Goal: Information Seeking & Learning: Learn about a topic

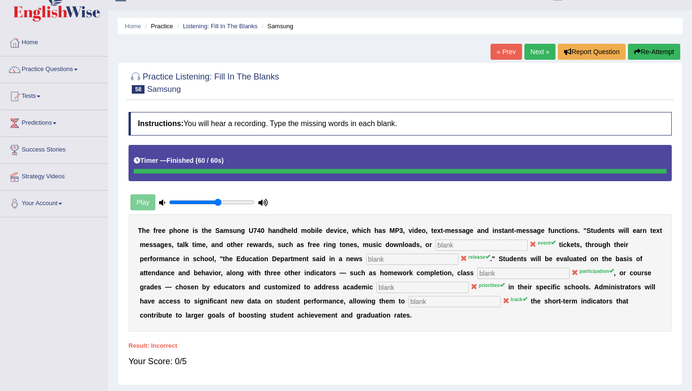
scroll to position [21, 0]
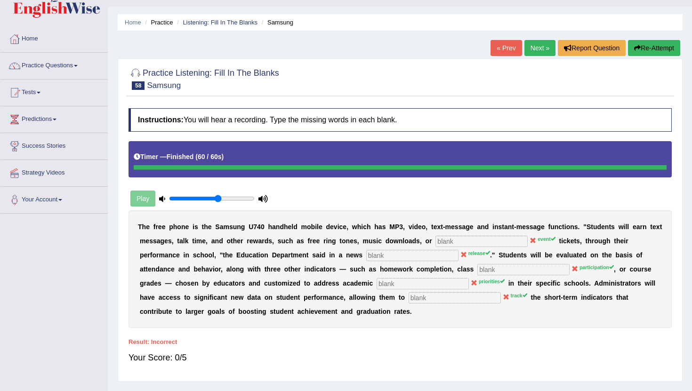
click at [530, 51] on link "Next »" at bounding box center [539, 48] width 31 height 16
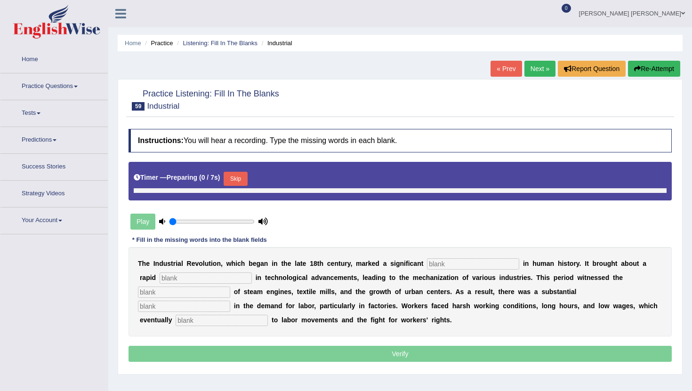
type input "0.6"
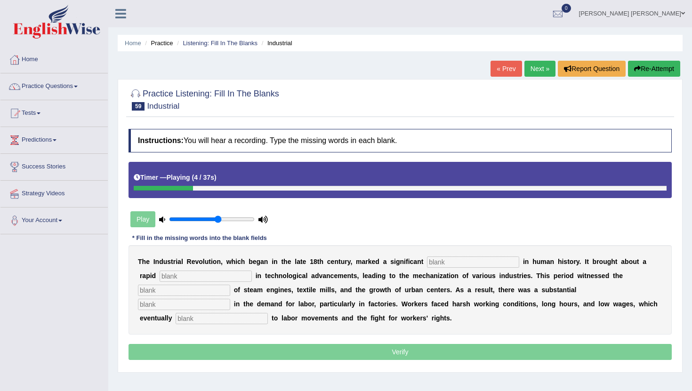
click at [443, 260] on input "text" at bounding box center [473, 262] width 92 height 11
type input "breack"
click at [160, 276] on input "text" at bounding box center [206, 276] width 92 height 11
type input "revolution"
click at [148, 291] on input "text" at bounding box center [184, 290] width 92 height 11
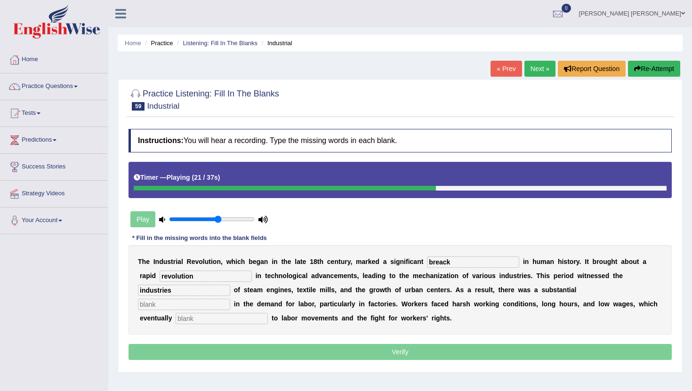
type input "industries"
click at [230, 299] on input "text" at bounding box center [184, 304] width 92 height 11
click at [187, 319] on input "text" at bounding box center [222, 318] width 92 height 11
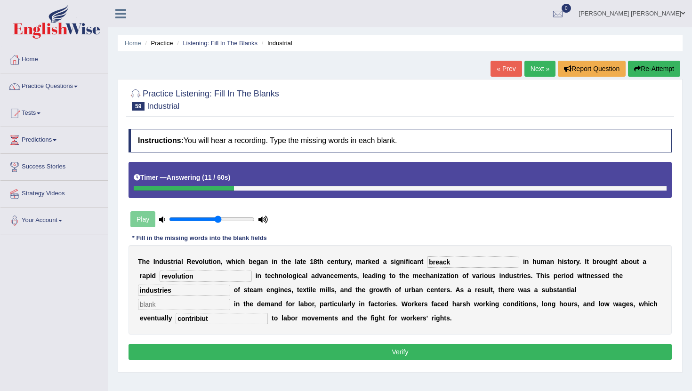
type input "contribiut"
click at [230, 299] on input "text" at bounding box center [184, 304] width 92 height 11
type input "economy"
click at [214, 349] on button "Verify" at bounding box center [400, 352] width 543 height 16
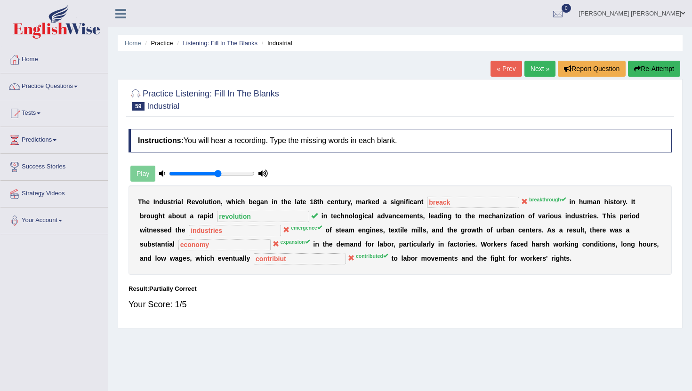
click at [650, 69] on button "Re-Attempt" at bounding box center [654, 69] width 52 height 16
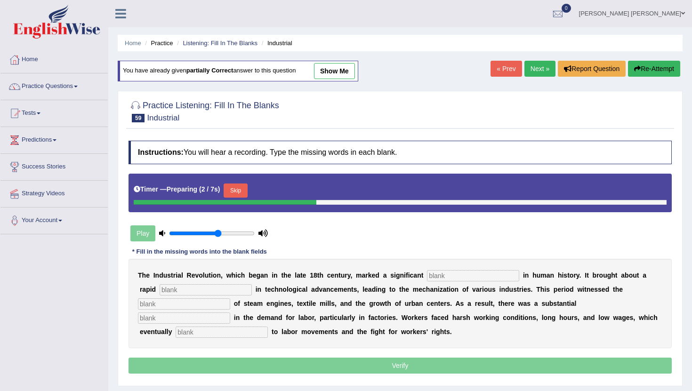
click at [460, 278] on input "text" at bounding box center [473, 275] width 92 height 11
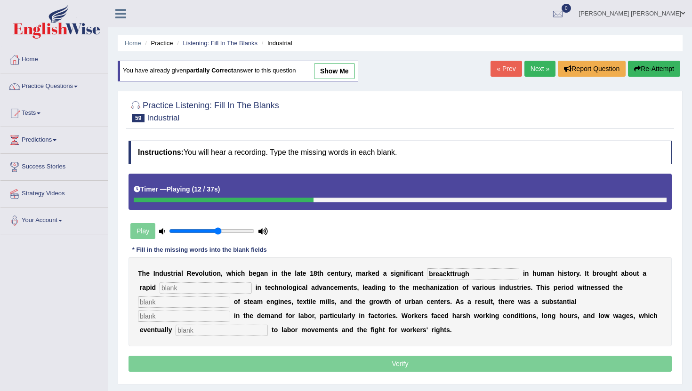
type input "breackttrugh"
click at [160, 287] on input "text" at bounding box center [206, 287] width 92 height 11
click at [272, 201] on div at bounding box center [236, 200] width 205 height 5
click at [656, 70] on button "Re-Attempt" at bounding box center [654, 69] width 52 height 16
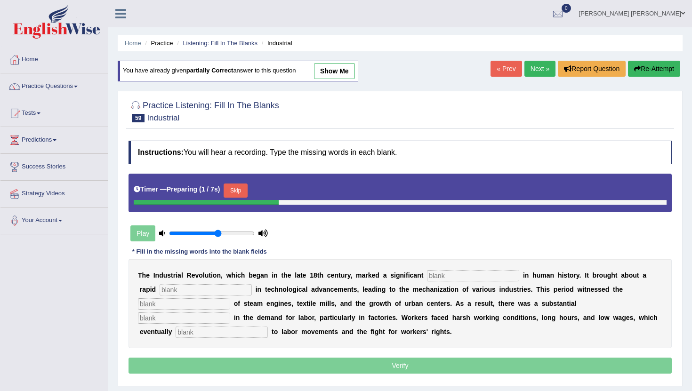
click at [236, 190] on button "Skip" at bounding box center [236, 191] width 24 height 14
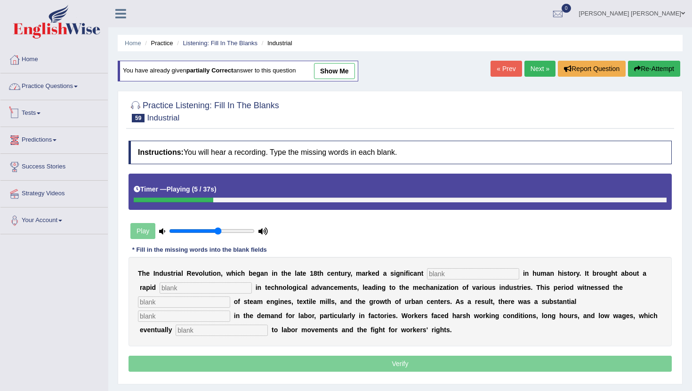
click at [68, 89] on link "Practice Questions" at bounding box center [53, 85] width 107 height 24
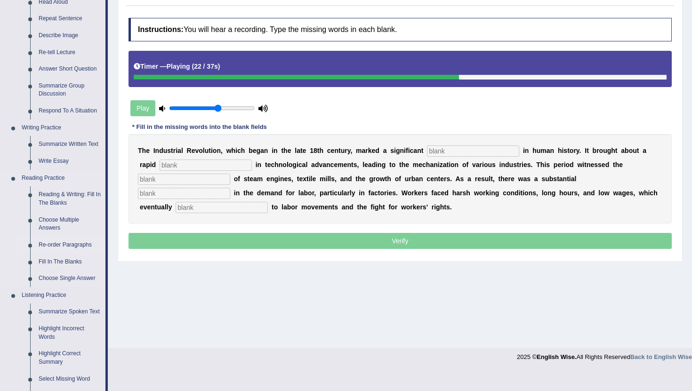
scroll to position [126, 0]
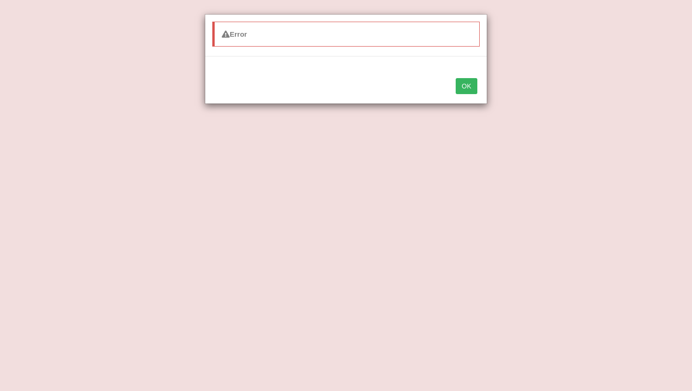
click at [470, 91] on button "OK" at bounding box center [467, 86] width 22 height 16
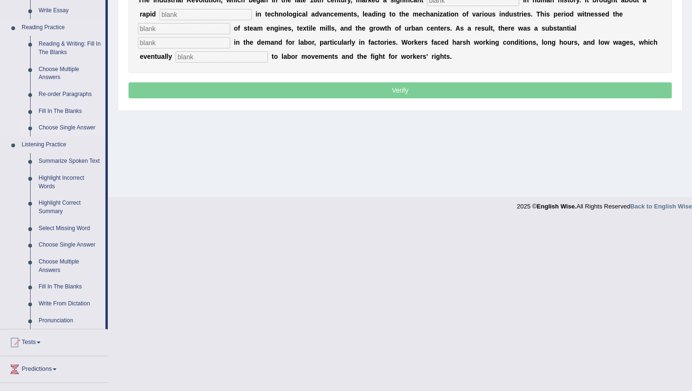
scroll to position [355, 0]
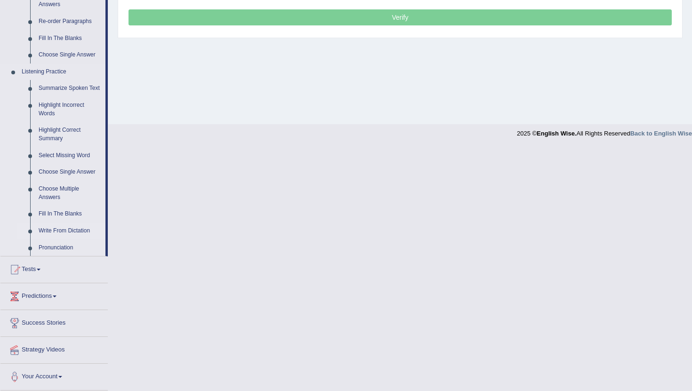
click at [66, 228] on link "Write From Dictation" at bounding box center [69, 231] width 71 height 17
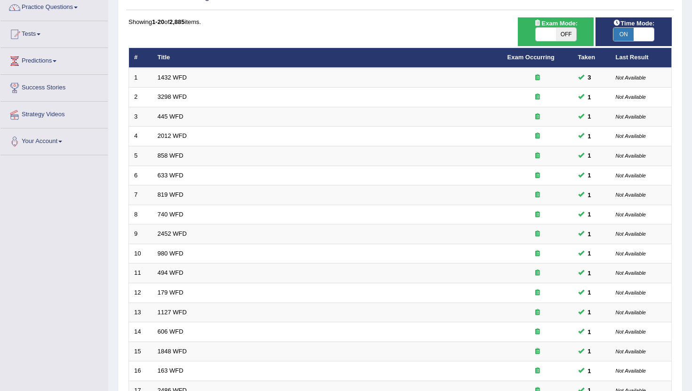
scroll to position [232, 0]
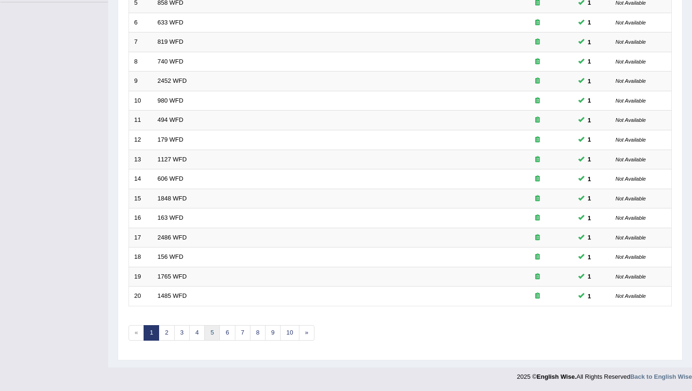
click at [211, 330] on link "5" at bounding box center [212, 333] width 16 height 16
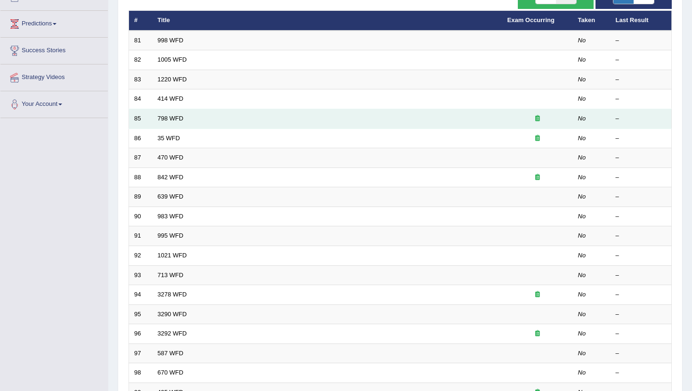
scroll to position [232, 0]
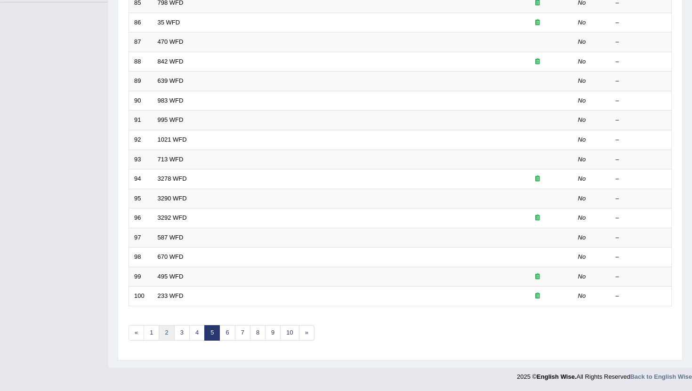
click at [167, 337] on link "2" at bounding box center [167, 333] width 16 height 16
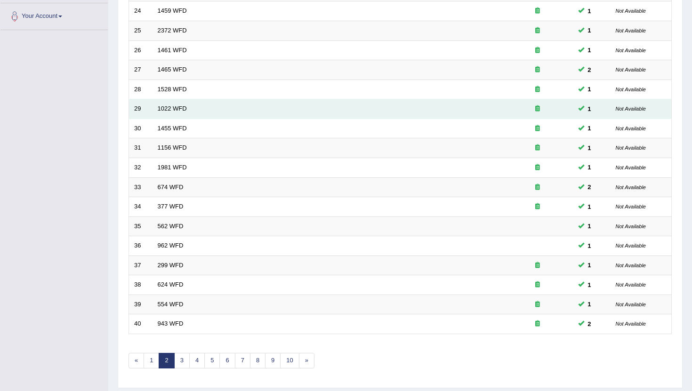
scroll to position [232, 0]
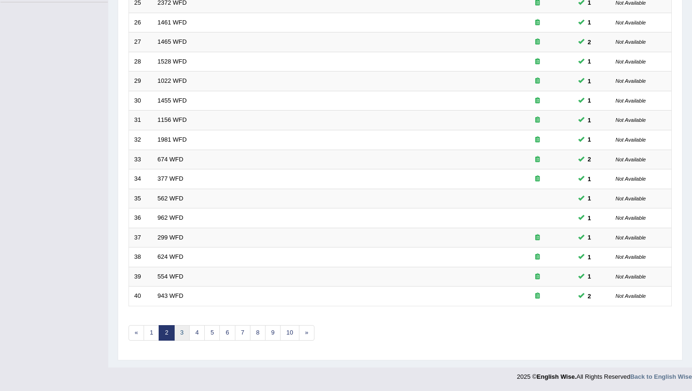
click at [183, 338] on link "3" at bounding box center [182, 333] width 16 height 16
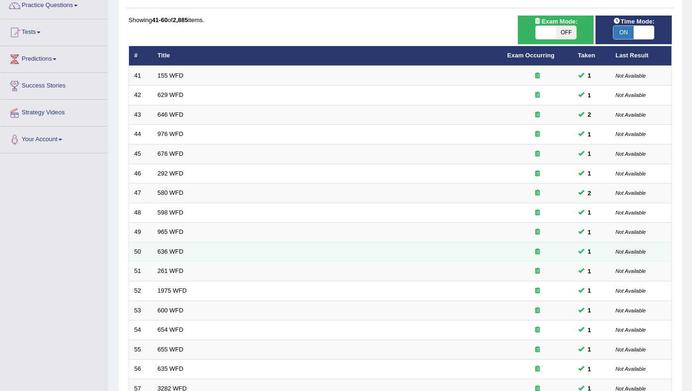
scroll to position [232, 0]
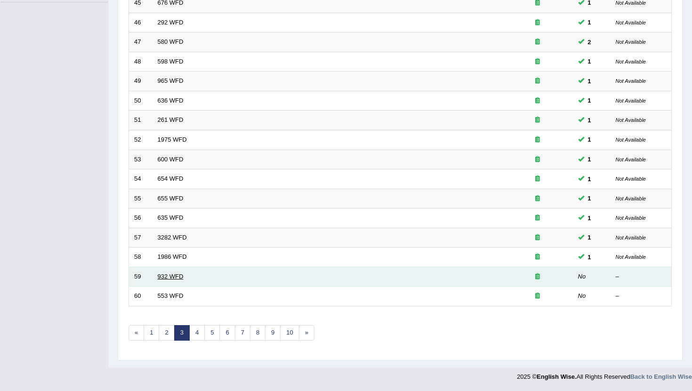
click at [167, 279] on link "932 WFD" at bounding box center [171, 276] width 26 height 7
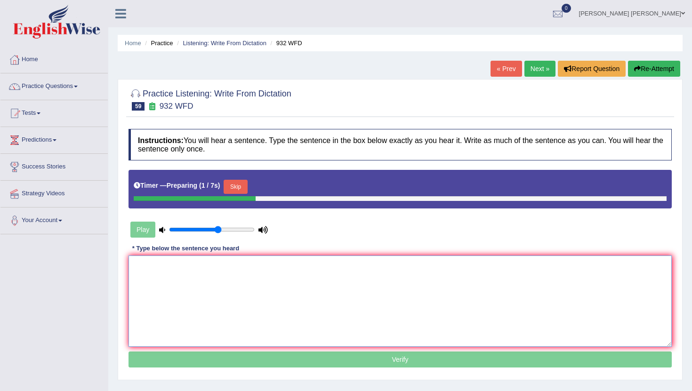
click at [167, 279] on textarea at bounding box center [400, 301] width 543 height 91
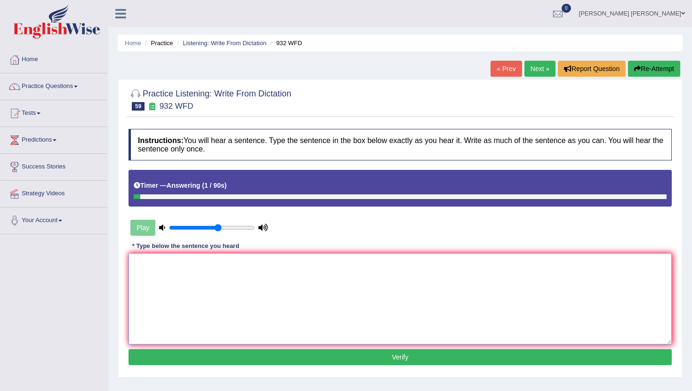
type textarea "t"
type textarea "Take the score for the university right now."
click at [234, 356] on button "Verify" at bounding box center [400, 357] width 543 height 16
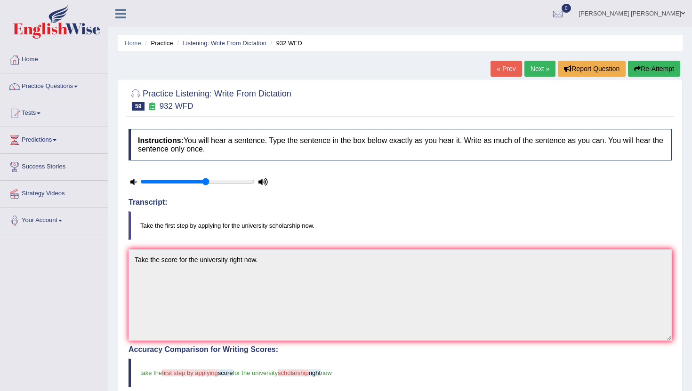
click at [532, 66] on link "Next »" at bounding box center [539, 69] width 31 height 16
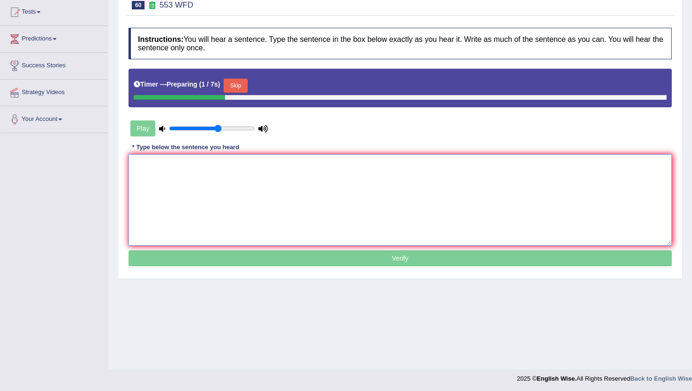
click at [222, 177] on textarea at bounding box center [400, 199] width 543 height 91
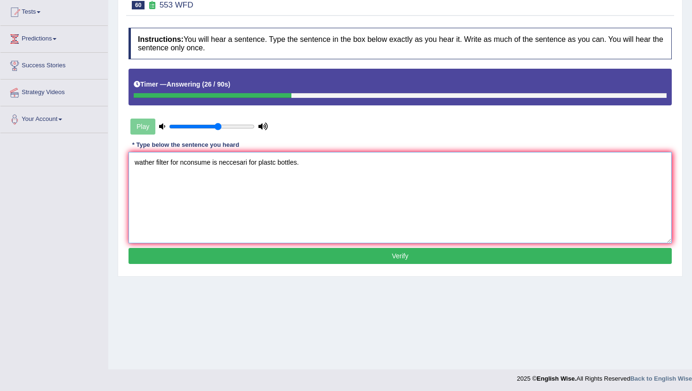
click at [140, 161] on textarea "wather filter for nconsume is neccesari for plastc bottles." at bounding box center [400, 197] width 543 height 91
type textarea "Wather filter for nconsume is neccesari for plastc bottles."
click at [182, 257] on button "Verify" at bounding box center [400, 256] width 543 height 16
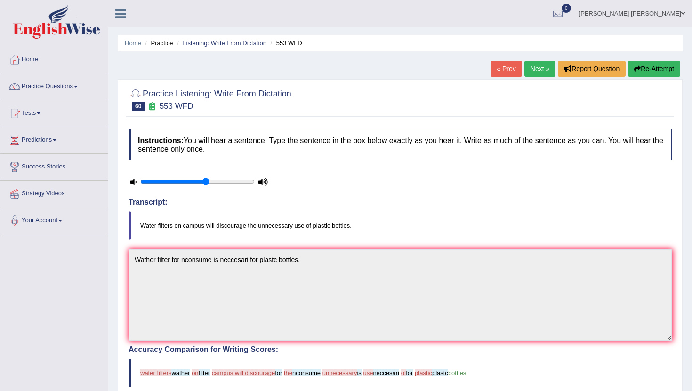
click at [523, 57] on div "Home Practice Listening: Write From Dictation 553 WFD « Prev Next » Report Ques…" at bounding box center [400, 307] width 584 height 614
click at [524, 71] on link "Next »" at bounding box center [539, 69] width 31 height 16
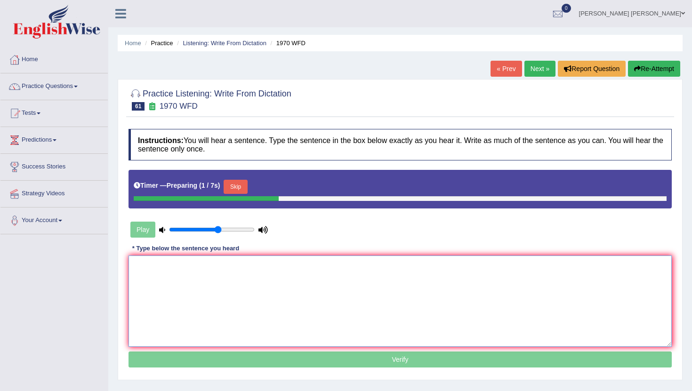
click at [221, 289] on textarea at bounding box center [400, 301] width 543 height 91
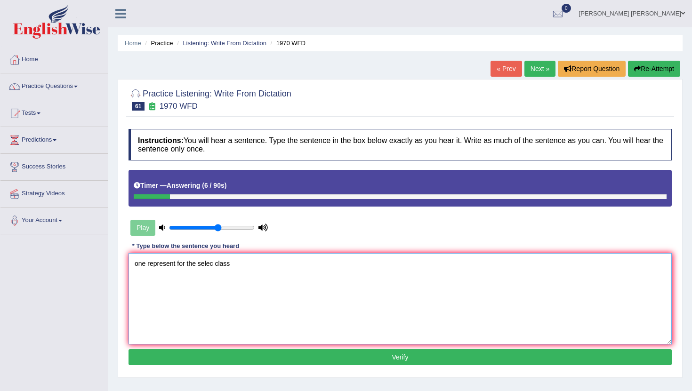
click at [137, 264] on textarea "one represent for the selec class" at bounding box center [400, 298] width 543 height 91
click at [232, 266] on textarea "One represent for the selec class" at bounding box center [400, 298] width 543 height 91
type textarea "One represent for the selec class."
click at [265, 354] on button "Verify" at bounding box center [400, 357] width 543 height 16
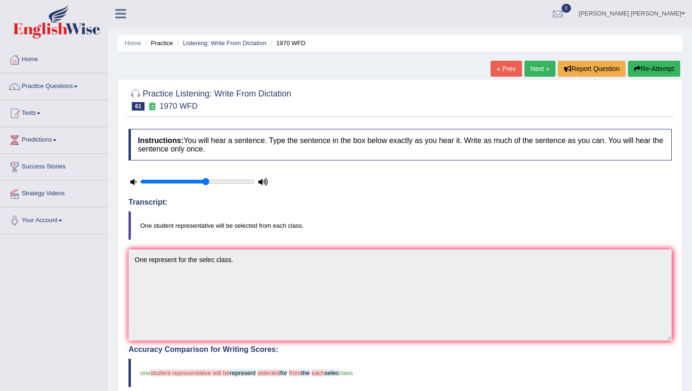
click at [545, 72] on link "Next »" at bounding box center [539, 69] width 31 height 16
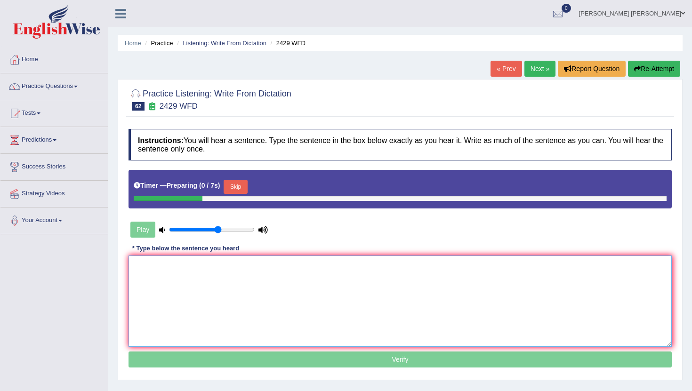
click at [220, 283] on textarea at bounding box center [400, 301] width 543 height 91
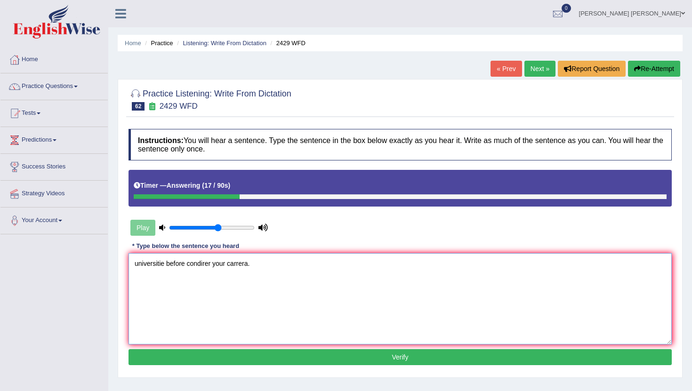
click at [138, 264] on textarea "universitie before condirer your carrera." at bounding box center [400, 298] width 543 height 91
click at [211, 265] on textarea "Universitie before condirer your carrera." at bounding box center [400, 298] width 543 height 91
type textarea "Universitie before consider your carrera."
click at [282, 358] on button "Verify" at bounding box center [400, 357] width 543 height 16
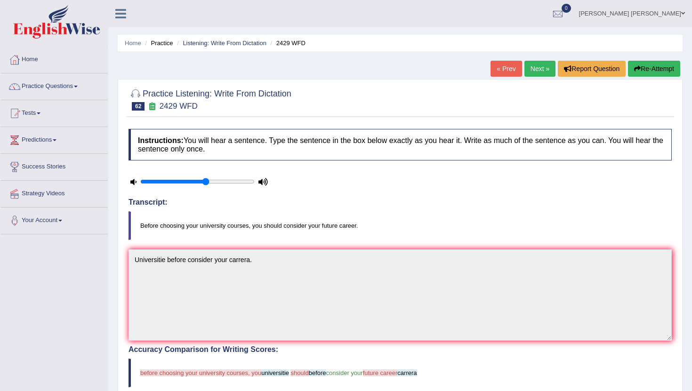
click at [532, 71] on link "Next »" at bounding box center [539, 69] width 31 height 16
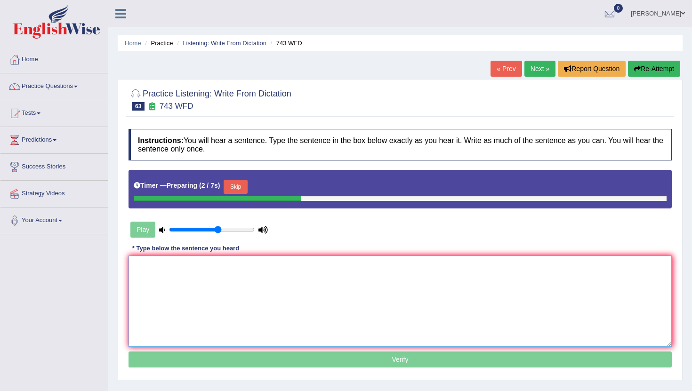
click at [276, 291] on textarea at bounding box center [400, 301] width 543 height 91
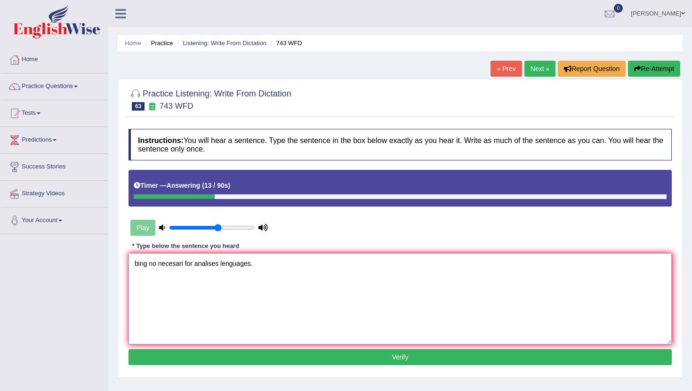
click at [138, 264] on textarea "bing no necesari for analises lenguages." at bounding box center [400, 298] width 543 height 91
type textarea "Bing no necesari for analises lenguages."
click at [191, 363] on button "Verify" at bounding box center [400, 357] width 543 height 16
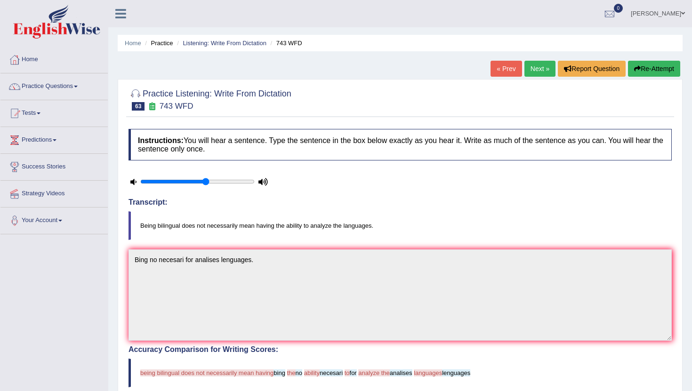
click at [539, 73] on link "Next »" at bounding box center [539, 69] width 31 height 16
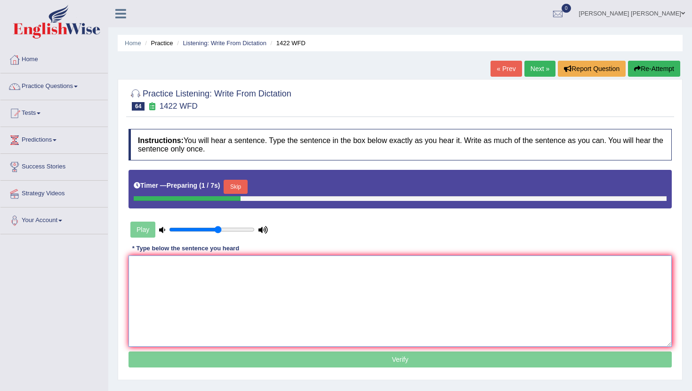
click at [216, 280] on textarea at bounding box center [400, 301] width 543 height 91
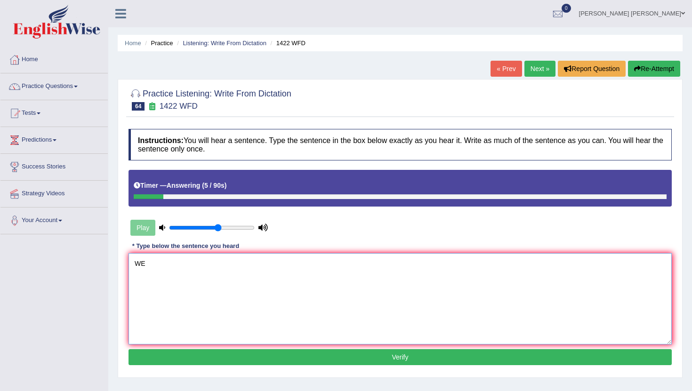
type textarea "W"
type textarea "We are looking for the new reads."
click at [247, 353] on button "Verify" at bounding box center [400, 357] width 543 height 16
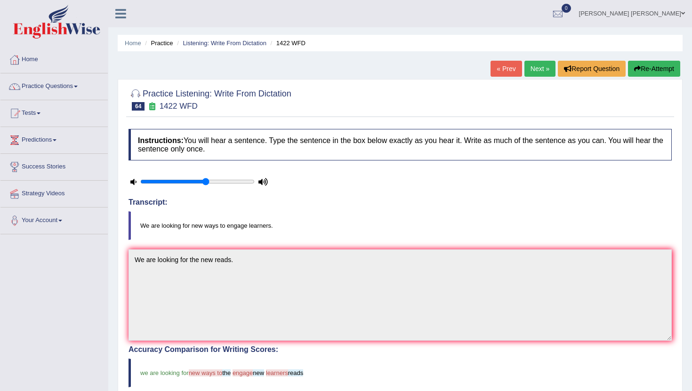
click at [530, 67] on link "Next »" at bounding box center [539, 69] width 31 height 16
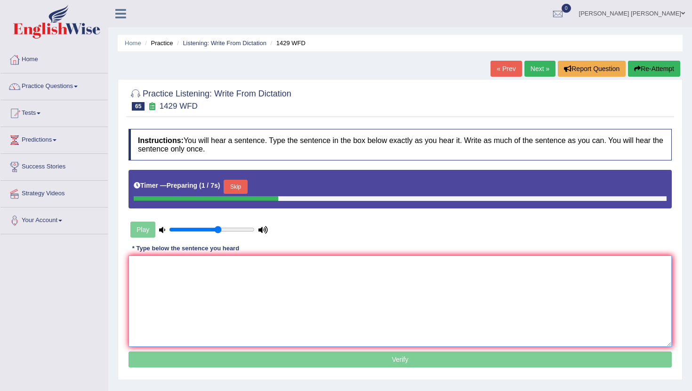
click at [231, 279] on textarea at bounding box center [400, 301] width 543 height 91
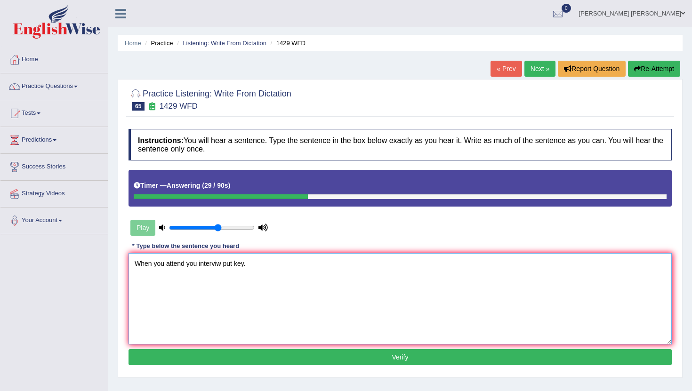
type textarea "When you attend you interviw put key."
click at [227, 355] on button "Verify" at bounding box center [400, 357] width 543 height 16
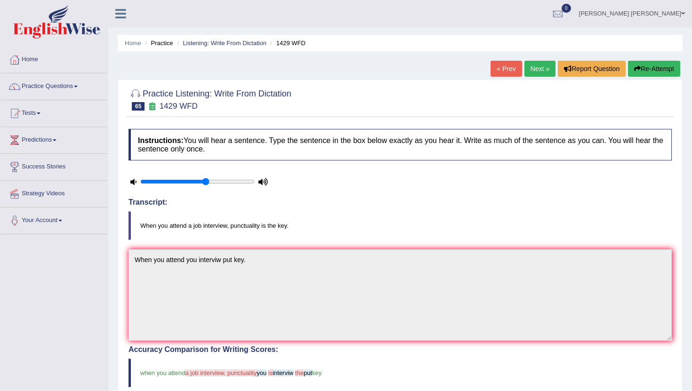
click at [528, 70] on link "Next »" at bounding box center [539, 69] width 31 height 16
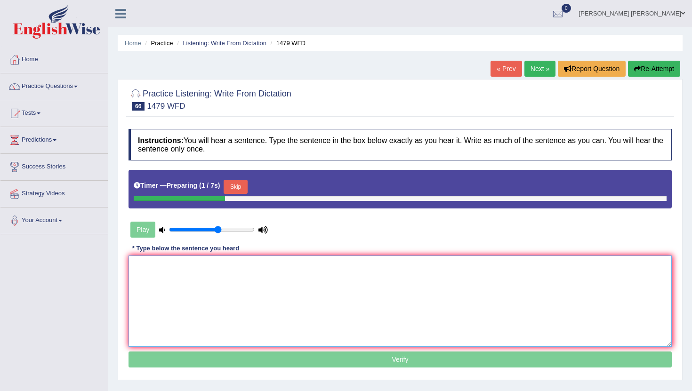
click at [232, 274] on textarea at bounding box center [400, 301] width 543 height 91
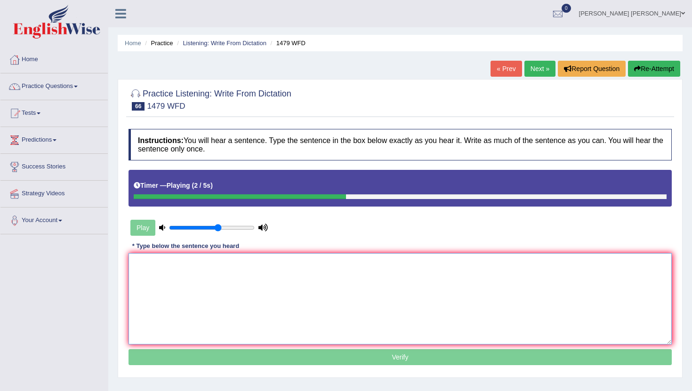
click at [231, 265] on textarea at bounding box center [400, 298] width 543 height 91
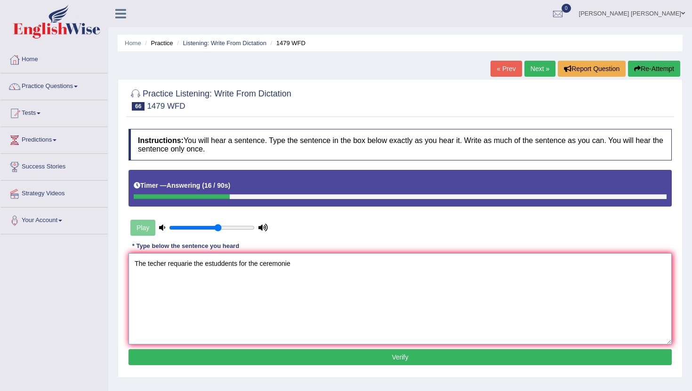
click at [223, 265] on textarea "The techer requarie the estuddents for the ceremonie" at bounding box center [400, 298] width 543 height 91
click at [287, 265] on textarea "The techer requarie the estudents for the ceremonie" at bounding box center [400, 298] width 543 height 91
type textarea "The techer requarie the estudents for the ceremoni."
click at [330, 357] on button "Verify" at bounding box center [400, 357] width 543 height 16
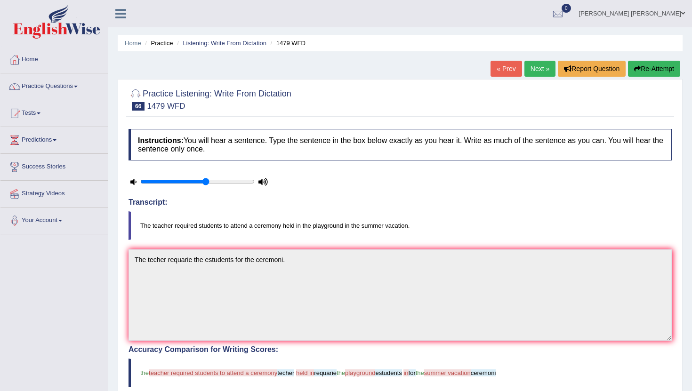
click at [535, 72] on link "Next »" at bounding box center [539, 69] width 31 height 16
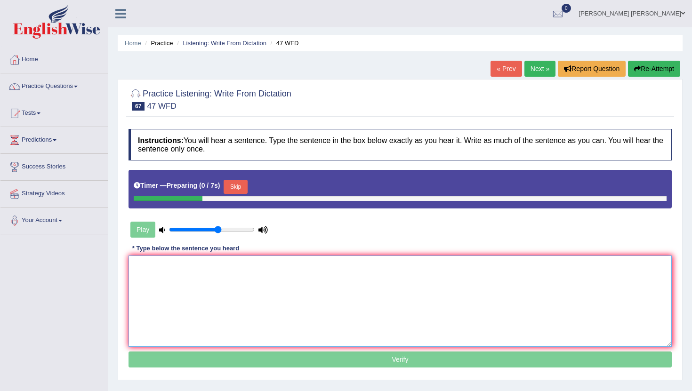
click at [226, 274] on textarea at bounding box center [400, 301] width 543 height 91
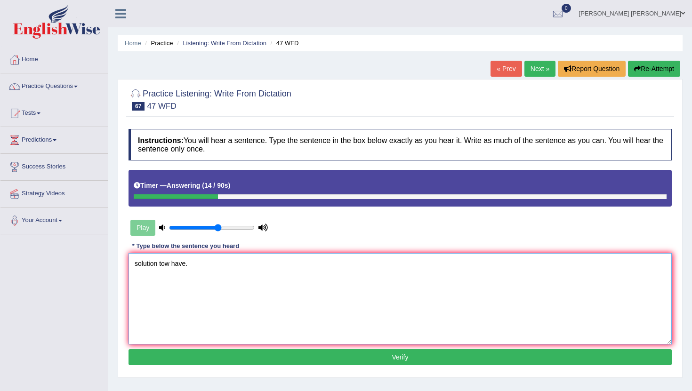
click at [138, 265] on textarea "solution tow have." at bounding box center [400, 298] width 543 height 91
type textarea "Solution tow have."
click at [201, 355] on button "Verify" at bounding box center [400, 357] width 543 height 16
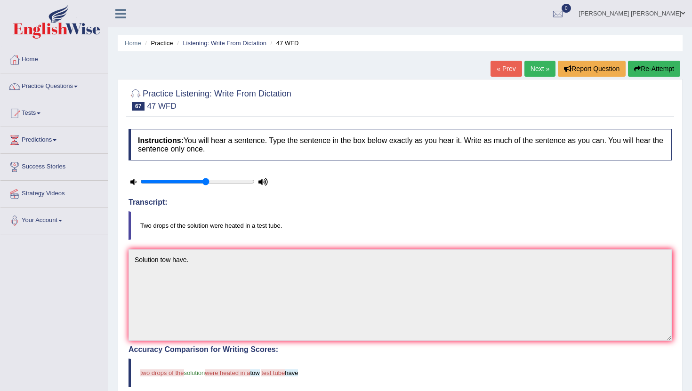
click at [541, 68] on link "Next »" at bounding box center [539, 69] width 31 height 16
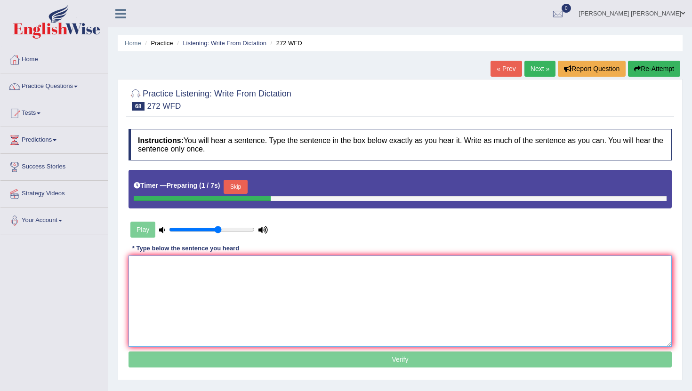
click at [158, 290] on textarea at bounding box center [400, 301] width 543 height 91
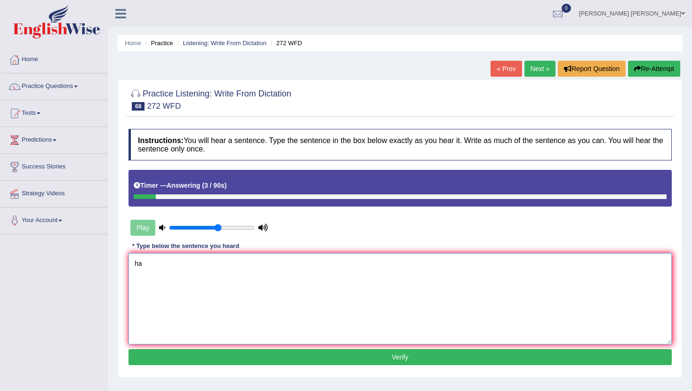
type textarea "h"
type textarea "Have the negative impact in the envaironment."
click at [212, 354] on button "Verify" at bounding box center [400, 357] width 543 height 16
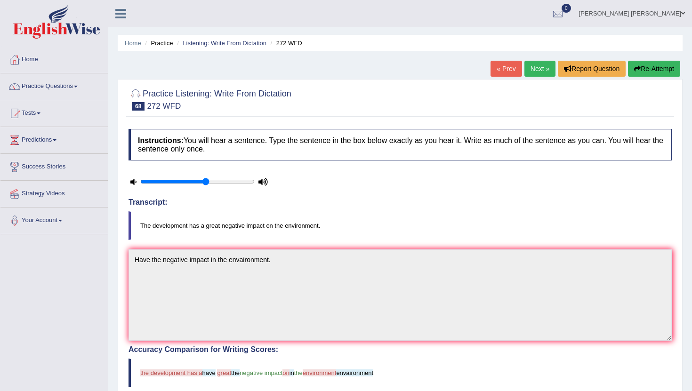
click at [529, 66] on link "Next »" at bounding box center [539, 69] width 31 height 16
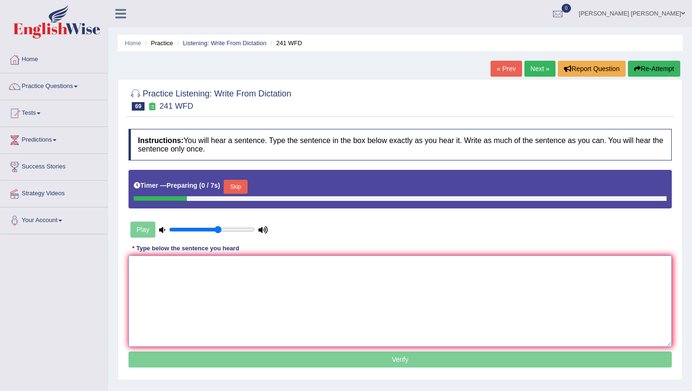
click at [220, 297] on textarea at bounding box center [400, 301] width 543 height 91
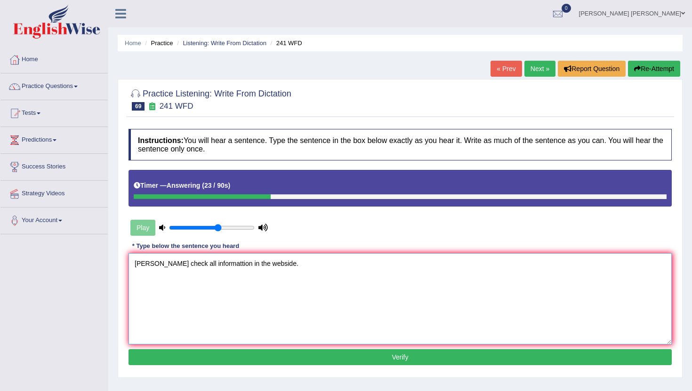
click at [138, 264] on textarea "pless check all informattion in the webside." at bounding box center [400, 298] width 543 height 91
click at [150, 264] on textarea "Pless check all informattion in the webside." at bounding box center [400, 298] width 543 height 91
type textarea "Plese check all informattion in the webside."
click at [233, 358] on button "Verify" at bounding box center [400, 357] width 543 height 16
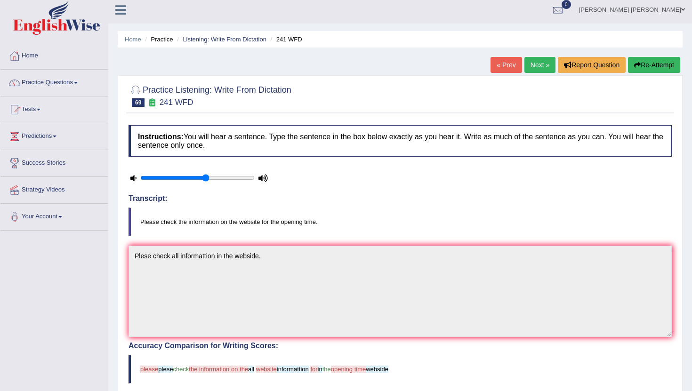
scroll to position [2, 0]
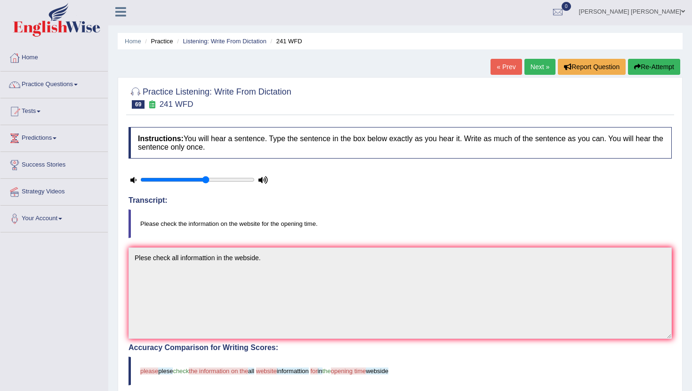
click at [640, 60] on button "Re-Attempt" at bounding box center [654, 67] width 52 height 16
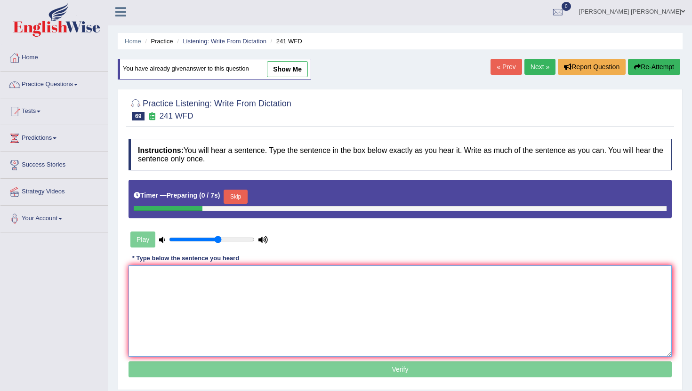
click at [249, 317] on textarea at bounding box center [400, 311] width 543 height 91
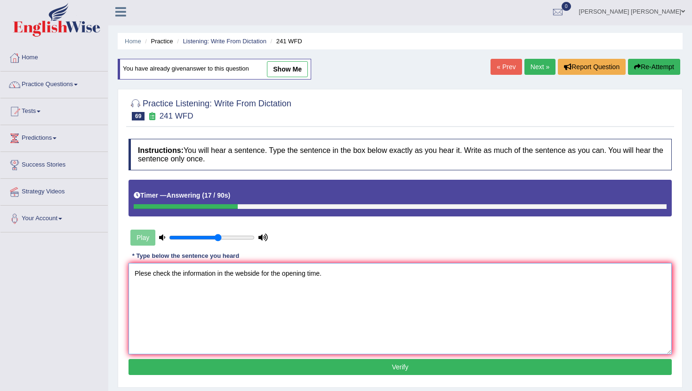
type textarea "Plese check the information in the webside for the opening time."
click at [300, 363] on button "Verify" at bounding box center [400, 367] width 543 height 16
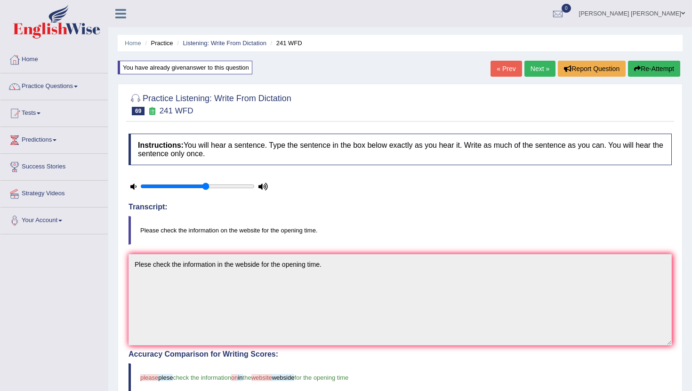
click at [537, 71] on link "Next »" at bounding box center [539, 69] width 31 height 16
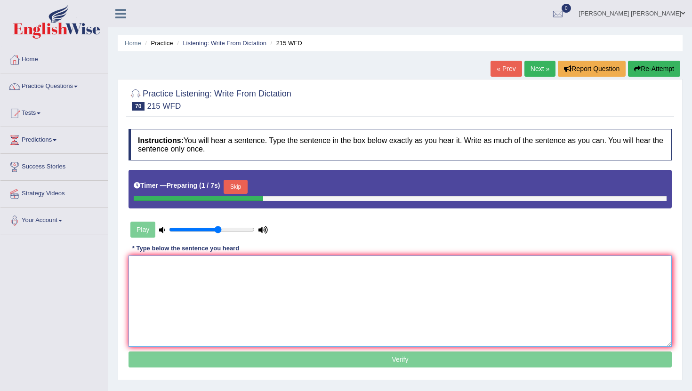
click at [276, 285] on textarea at bounding box center [400, 301] width 543 height 91
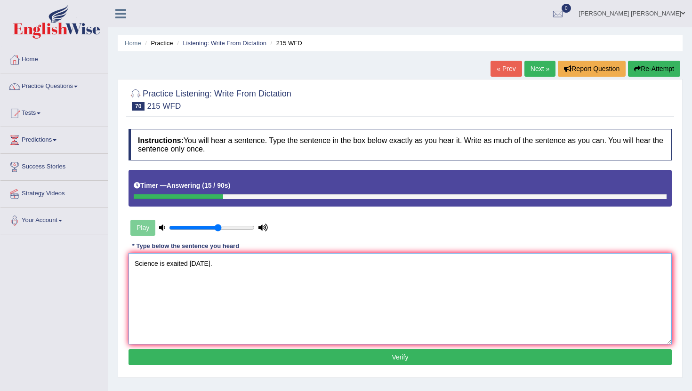
type textarea "Science is exaited today."
click at [286, 357] on button "Verify" at bounding box center [400, 357] width 543 height 16
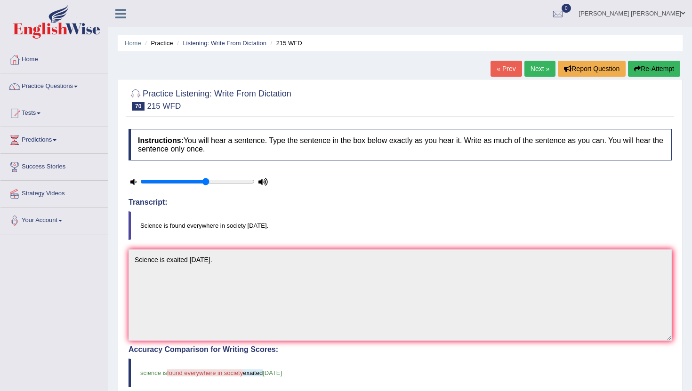
click at [663, 72] on button "Re-Attempt" at bounding box center [654, 69] width 52 height 16
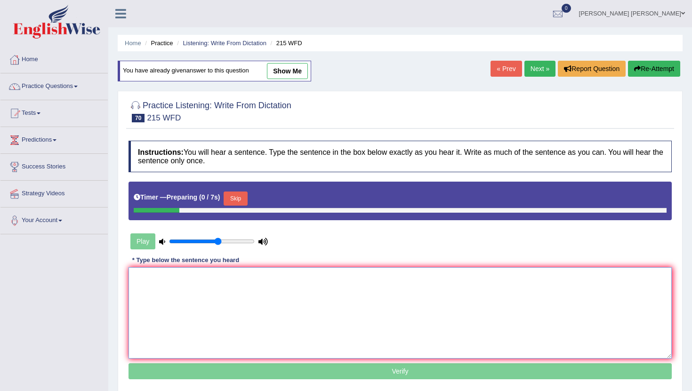
click at [188, 286] on textarea at bounding box center [400, 312] width 543 height 91
type textarea "s"
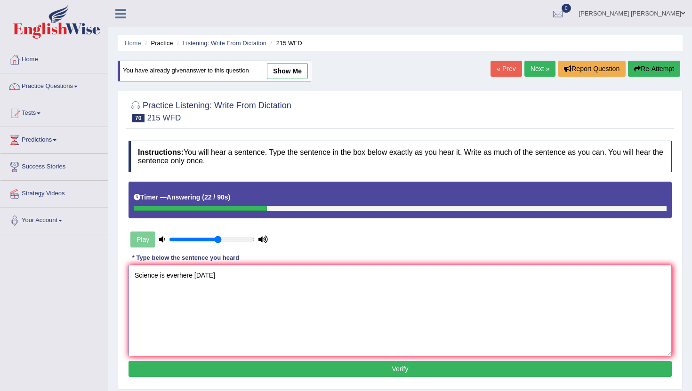
type textarea "Science is everhere [DATE]"
click at [530, 66] on link "Next »" at bounding box center [539, 69] width 31 height 16
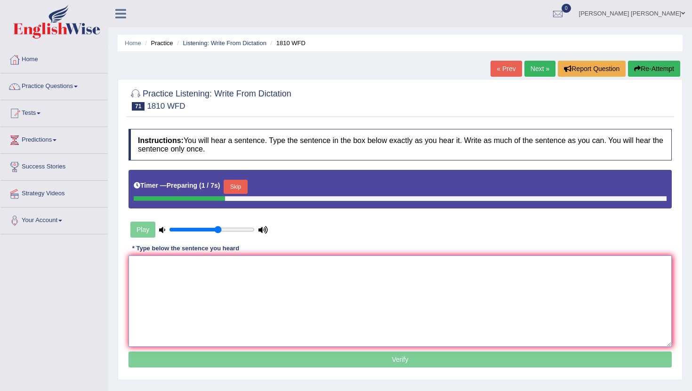
click at [246, 290] on textarea at bounding box center [400, 301] width 543 height 91
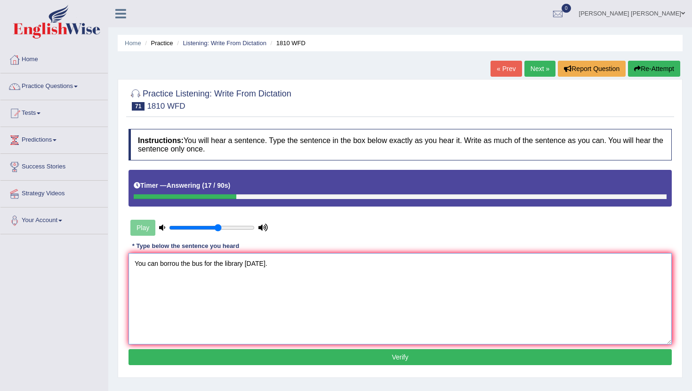
click at [178, 266] on textarea "You can borrou the bus for the library today." at bounding box center [400, 298] width 543 height 91
click at [179, 264] on textarea "You can borrouw the bus for the library today." at bounding box center [400, 298] width 543 height 91
type textarea "You can borrow the bus for the library today."
click at [185, 355] on button "Verify" at bounding box center [400, 357] width 543 height 16
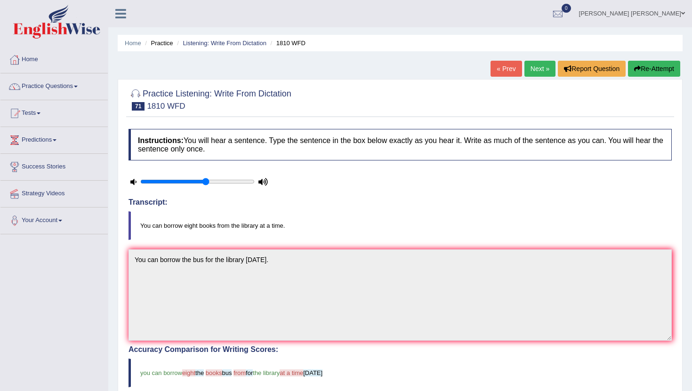
click at [644, 71] on button "Re-Attempt" at bounding box center [654, 69] width 52 height 16
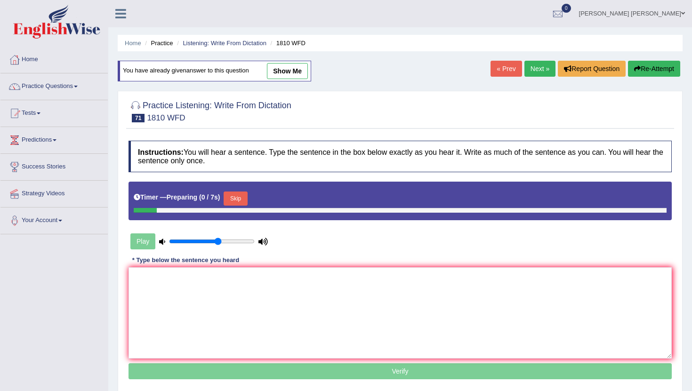
click at [232, 290] on textarea at bounding box center [400, 312] width 543 height 91
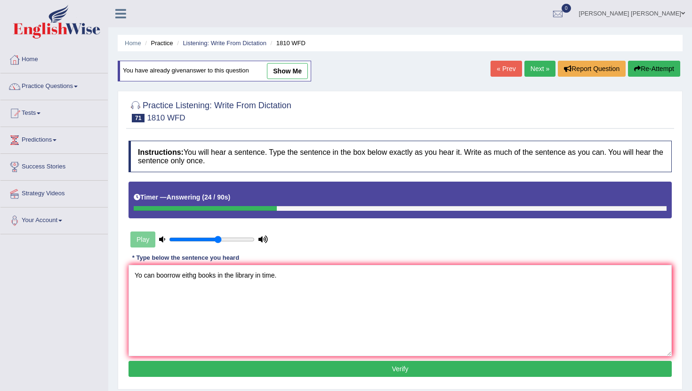
type textarea "Yo can boorrow eithg books in the library in time."
click at [261, 371] on button "Verify" at bounding box center [400, 369] width 543 height 16
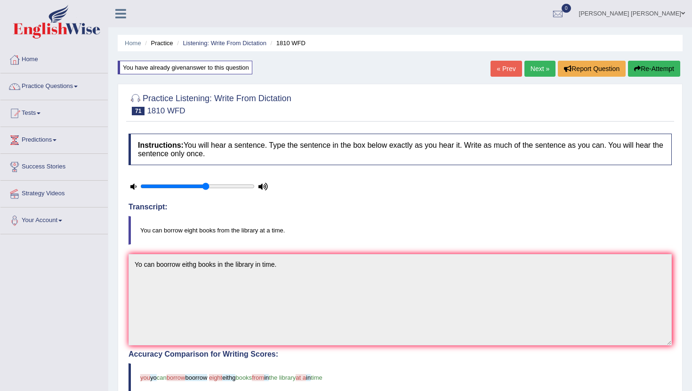
click at [656, 64] on button "Re-Attempt" at bounding box center [654, 69] width 52 height 16
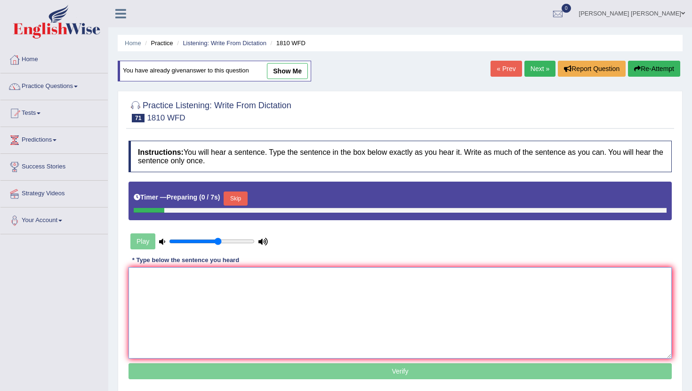
click at [206, 280] on textarea at bounding box center [400, 312] width 543 height 91
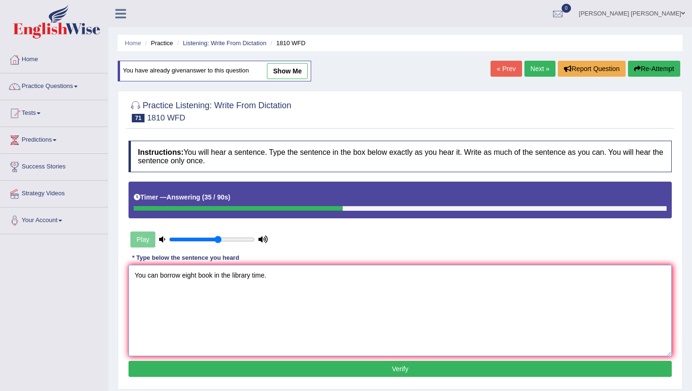
type textarea "You can borrow eight book in the library time."
click at [290, 368] on button "Verify" at bounding box center [400, 369] width 543 height 16
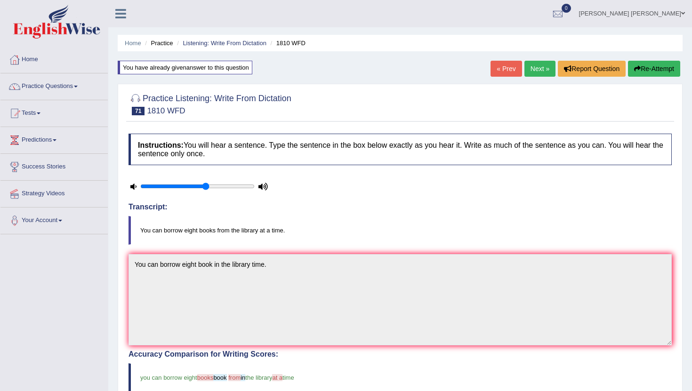
click at [535, 68] on link "Next »" at bounding box center [539, 69] width 31 height 16
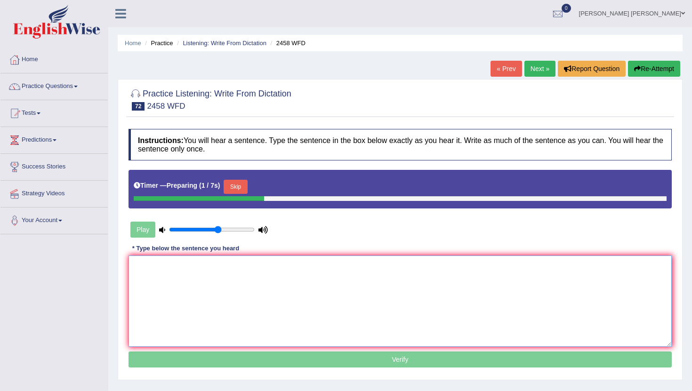
click at [277, 275] on textarea at bounding box center [400, 301] width 543 height 91
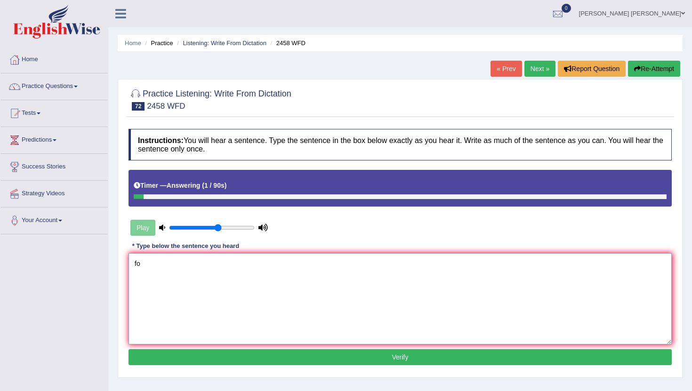
type textarea "f"
click at [146, 265] on textarea "couses four nutrition is open every year." at bounding box center [400, 298] width 543 height 91
click at [170, 263] on textarea "Courses four nutrition is open every year." at bounding box center [400, 298] width 543 height 91
type textarea "Courses for nutrition is open every year."
click at [241, 359] on button "Verify" at bounding box center [400, 357] width 543 height 16
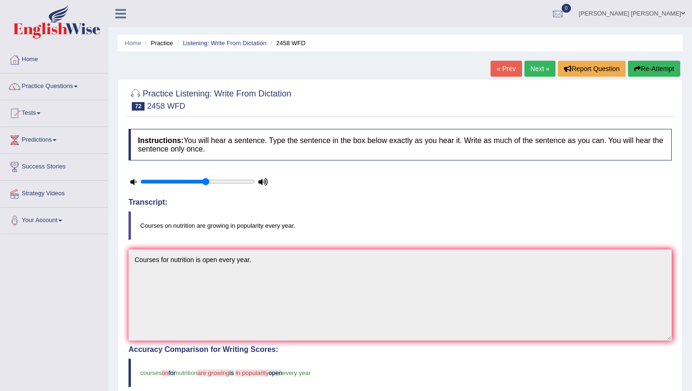
click at [539, 69] on link "Next »" at bounding box center [539, 69] width 31 height 16
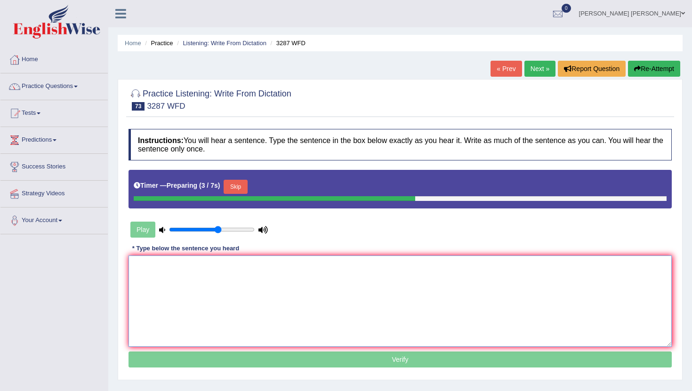
click at [253, 264] on textarea at bounding box center [400, 301] width 543 height 91
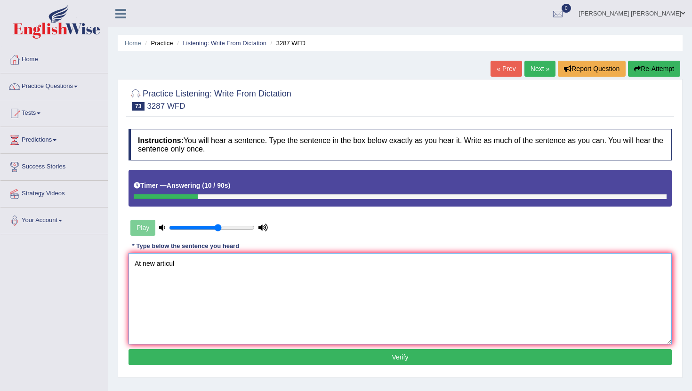
type textarea "At new articul"
click at [648, 68] on button "Re-Attempt" at bounding box center [654, 69] width 52 height 16
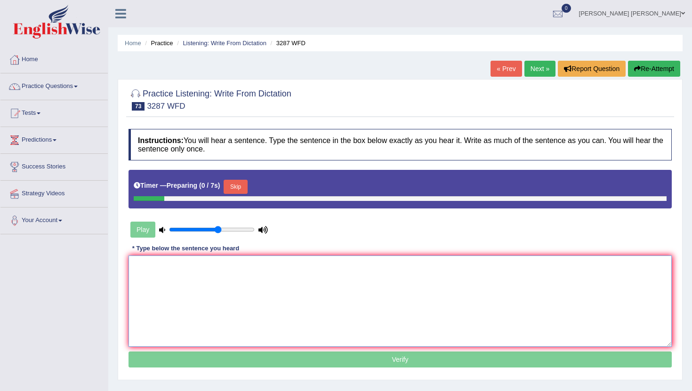
click at [212, 266] on textarea at bounding box center [400, 301] width 543 height 91
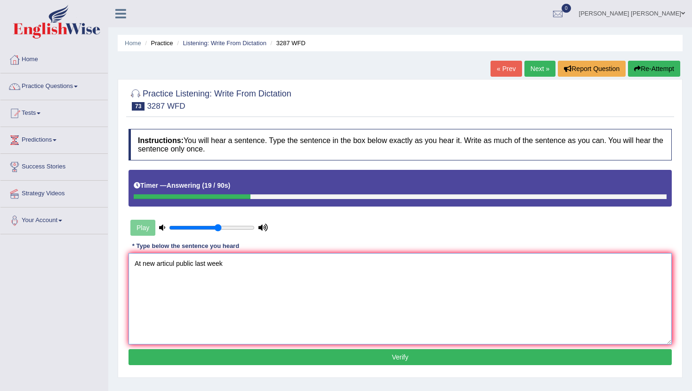
click at [177, 263] on textarea "At new articul public last week" at bounding box center [400, 298] width 543 height 91
click at [175, 264] on textarea "At new articul was public last week" at bounding box center [400, 298] width 543 height 91
type textarea "At new articul it was public last week"
click at [245, 359] on button "Verify" at bounding box center [400, 357] width 543 height 16
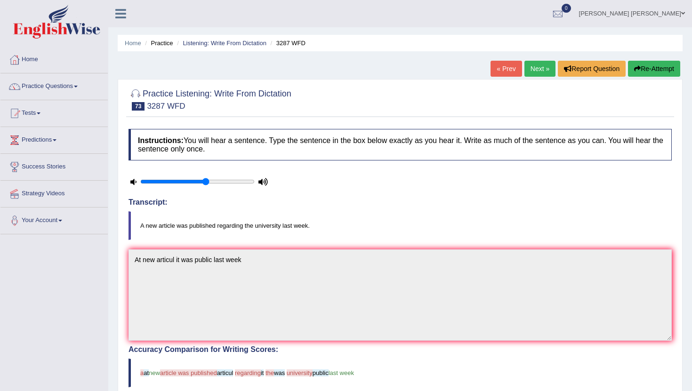
click at [657, 74] on button "Re-Attempt" at bounding box center [654, 69] width 52 height 16
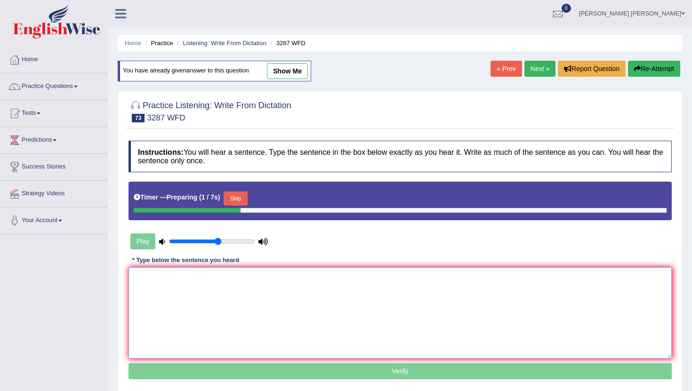
click at [371, 293] on textarea at bounding box center [400, 312] width 543 height 91
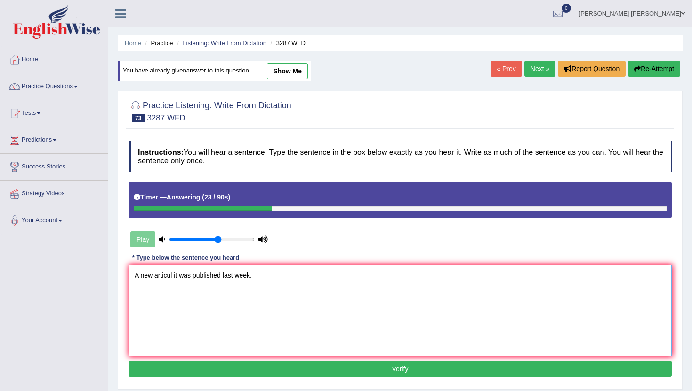
type textarea "A new articul it was published last week."
click at [386, 374] on button "Verify" at bounding box center [400, 369] width 543 height 16
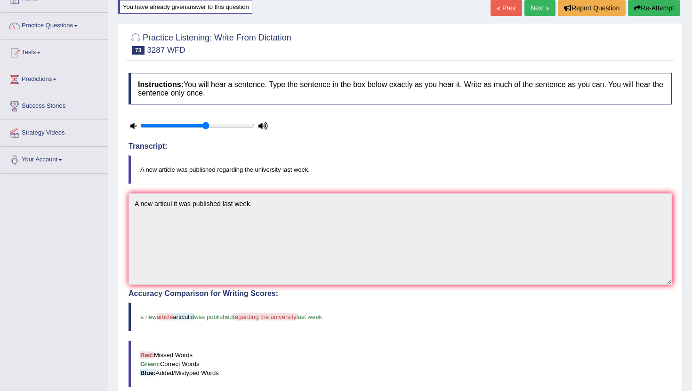
scroll to position [57, 0]
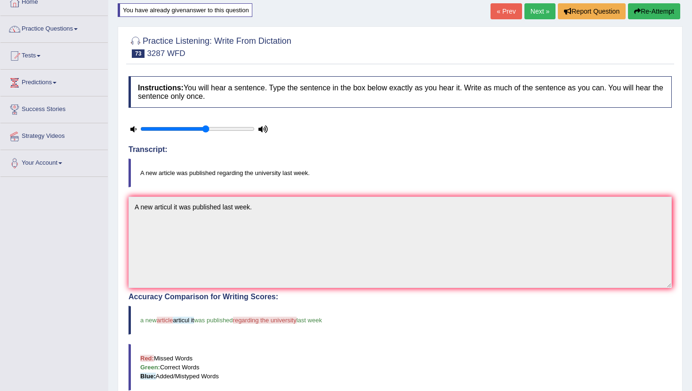
click at [537, 11] on link "Next »" at bounding box center [539, 11] width 31 height 16
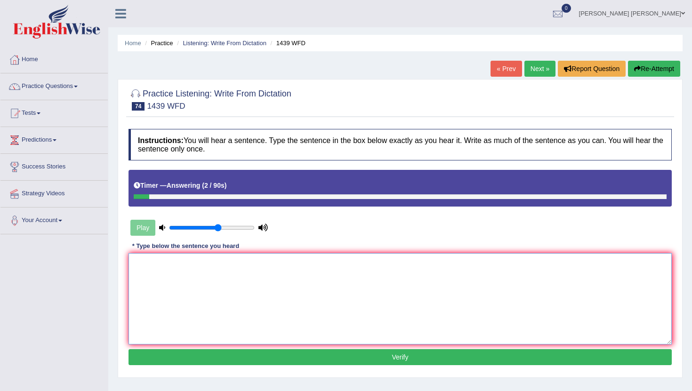
click at [293, 306] on textarea at bounding box center [400, 298] width 543 height 91
type textarea "The fiction books was just the contair."
click at [303, 352] on button "Verify" at bounding box center [400, 357] width 543 height 16
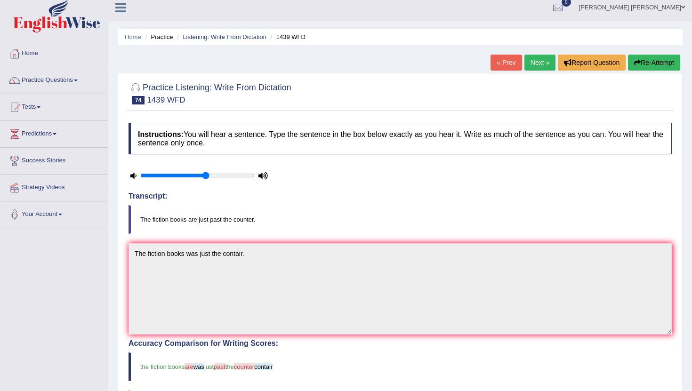
scroll to position [3, 0]
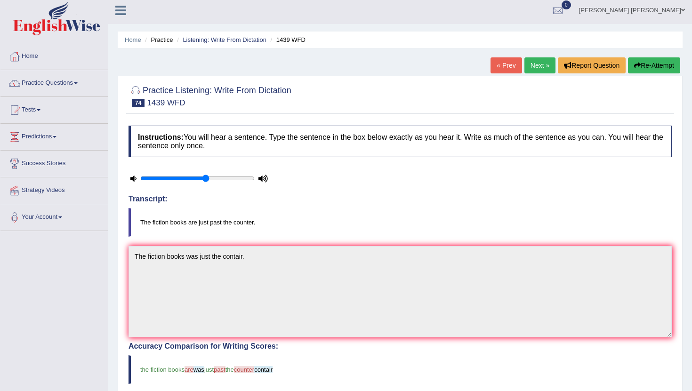
click at [534, 63] on link "Next »" at bounding box center [539, 65] width 31 height 16
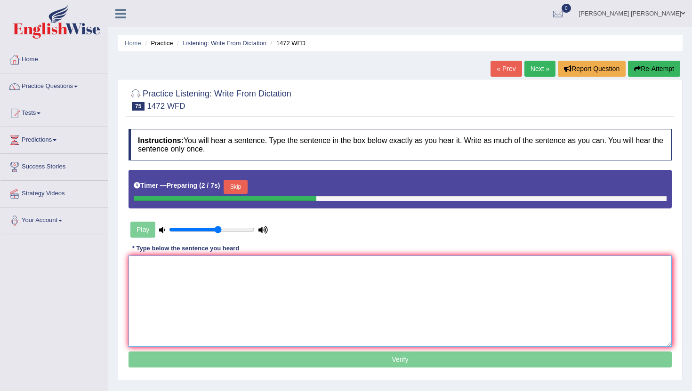
click at [250, 274] on textarea at bounding box center [400, 301] width 543 height 91
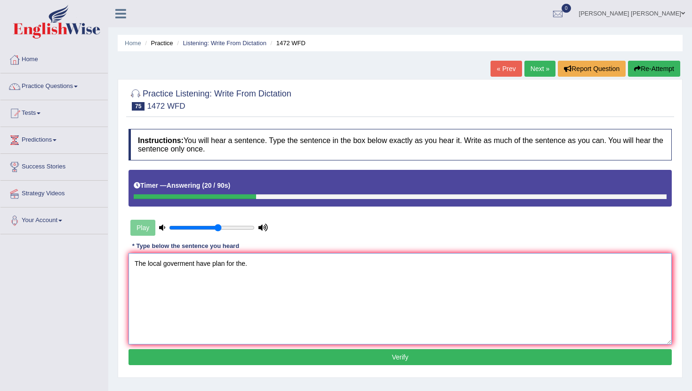
type textarea "The local goverment have plan for the."
click at [258, 358] on button "Verify" at bounding box center [400, 357] width 543 height 16
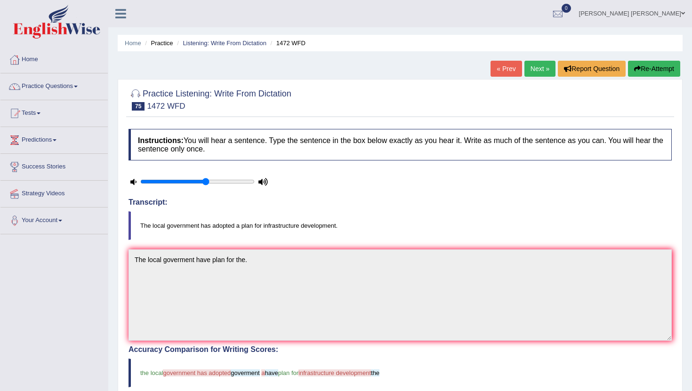
click at [538, 66] on link "Next »" at bounding box center [539, 69] width 31 height 16
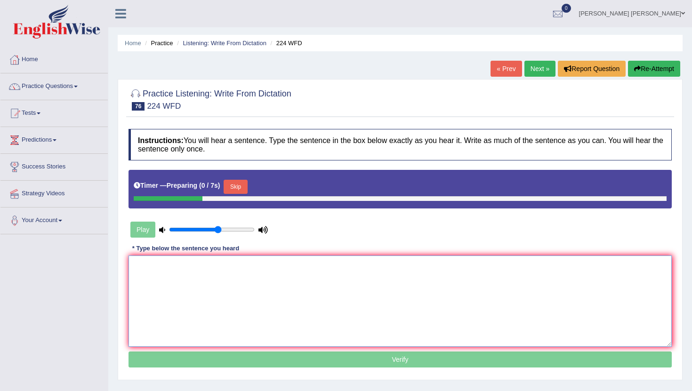
click at [213, 272] on textarea at bounding box center [400, 301] width 543 height 91
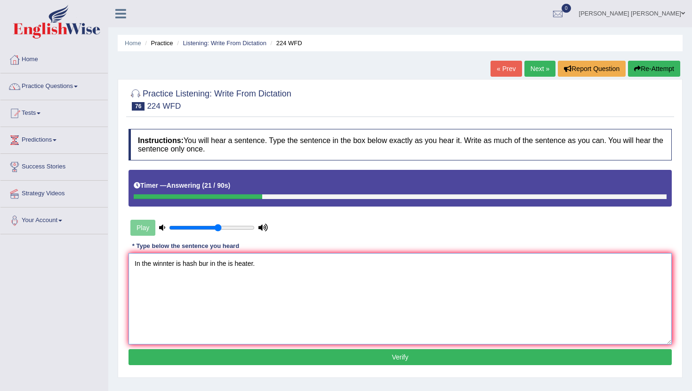
type textarea "In the winnter is hash bur in the is heater."
click at [234, 353] on button "Verify" at bounding box center [400, 357] width 543 height 16
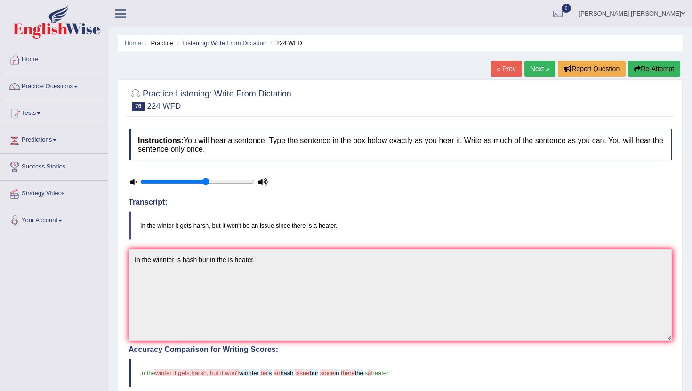
click at [636, 69] on icon "button" at bounding box center [637, 68] width 7 height 7
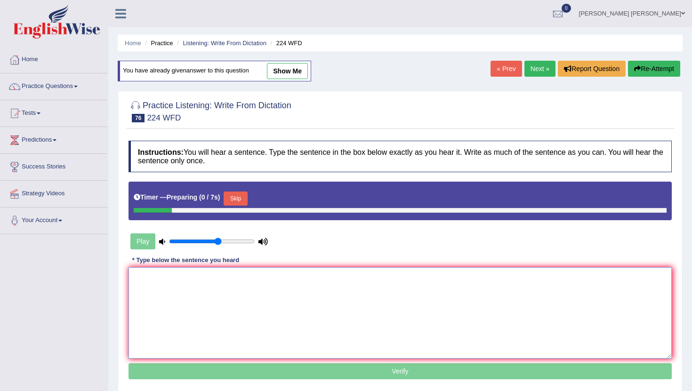
click at [194, 308] on textarea at bounding box center [400, 312] width 543 height 91
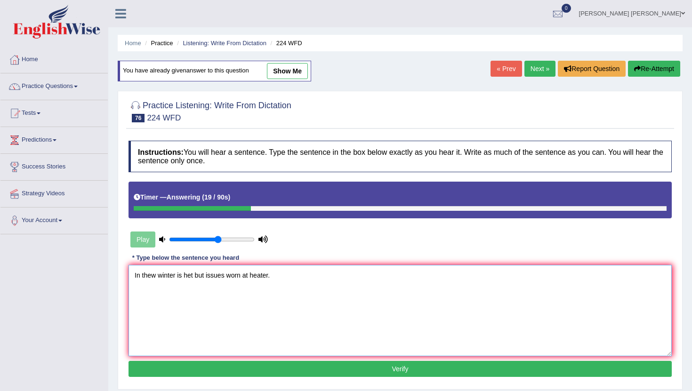
type textarea "In thew winter is het but issues worn at heater."
click at [225, 366] on button "Verify" at bounding box center [400, 369] width 543 height 16
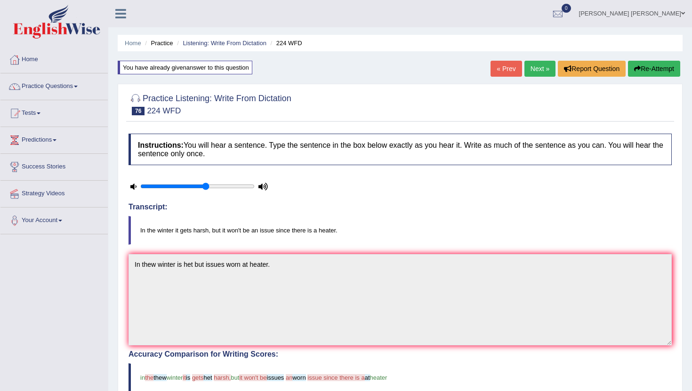
click at [532, 72] on link "Next »" at bounding box center [539, 69] width 31 height 16
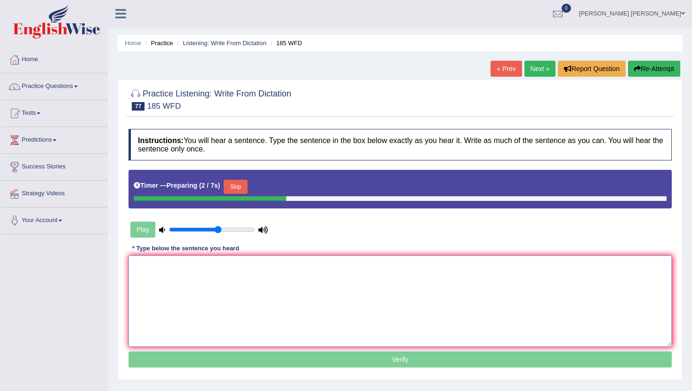
click at [282, 291] on textarea at bounding box center [400, 301] width 543 height 91
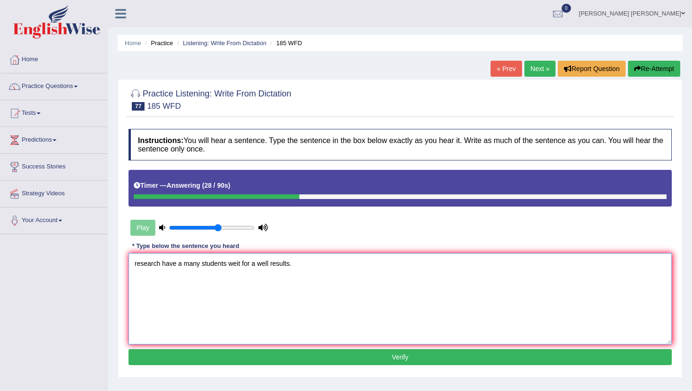
click at [139, 264] on textarea "research have a many students weit for a well results." at bounding box center [400, 298] width 543 height 91
type textarea "Research have a many students weit for a well results."
click at [244, 357] on button "Verify" at bounding box center [400, 357] width 543 height 16
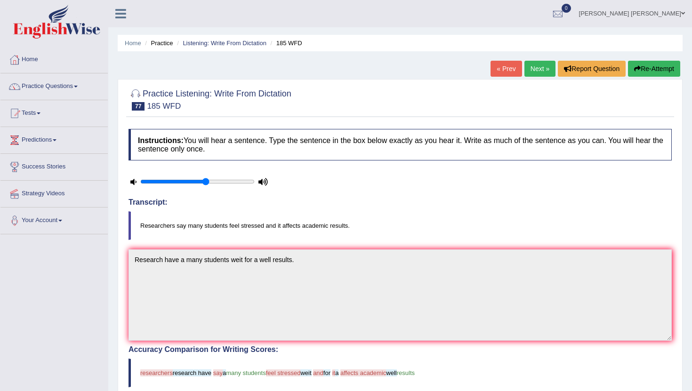
click at [535, 71] on link "Next »" at bounding box center [539, 69] width 31 height 16
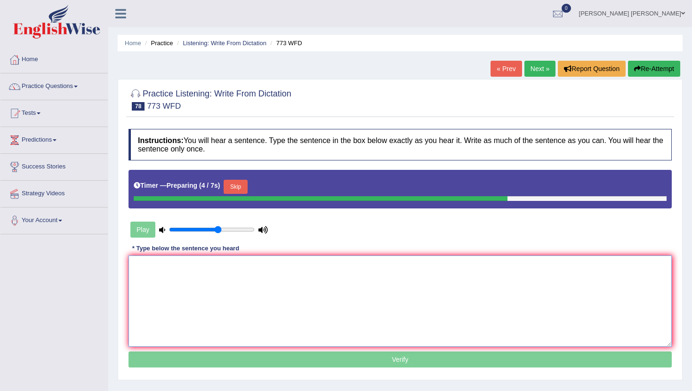
click at [196, 294] on textarea at bounding box center [400, 301] width 543 height 91
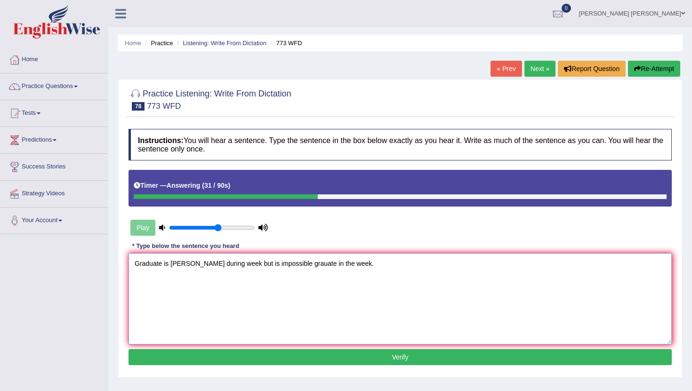
type textarea "Graduate is [PERSON_NAME] during week but is impossible grauate in the week."
click at [227, 360] on button "Verify" at bounding box center [400, 357] width 543 height 16
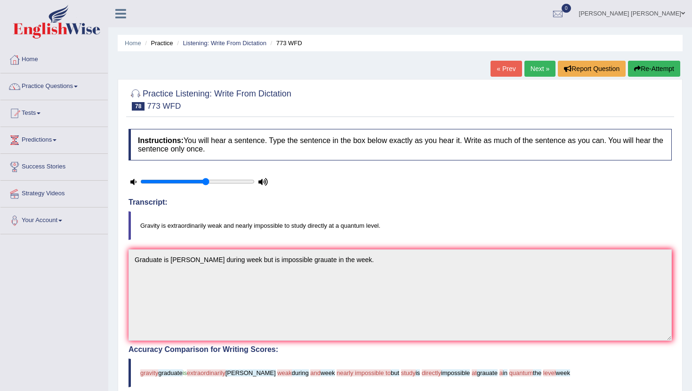
click at [534, 71] on link "Next »" at bounding box center [539, 69] width 31 height 16
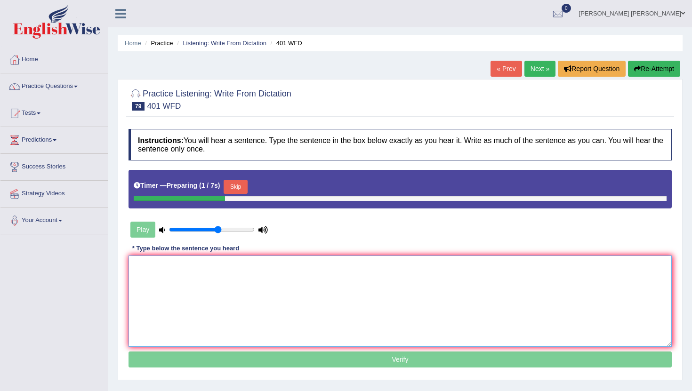
click at [258, 284] on textarea at bounding box center [400, 301] width 543 height 91
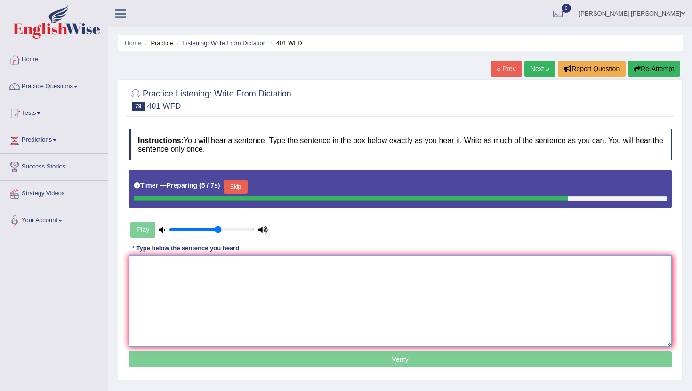
click at [253, 284] on textarea at bounding box center [400, 301] width 543 height 91
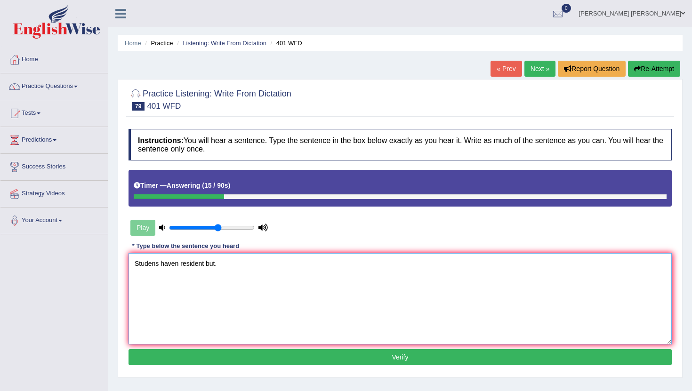
type textarea "Studens haven resident but."
click at [281, 359] on button "Verify" at bounding box center [400, 357] width 543 height 16
